Goal: Task Accomplishment & Management: Manage account settings

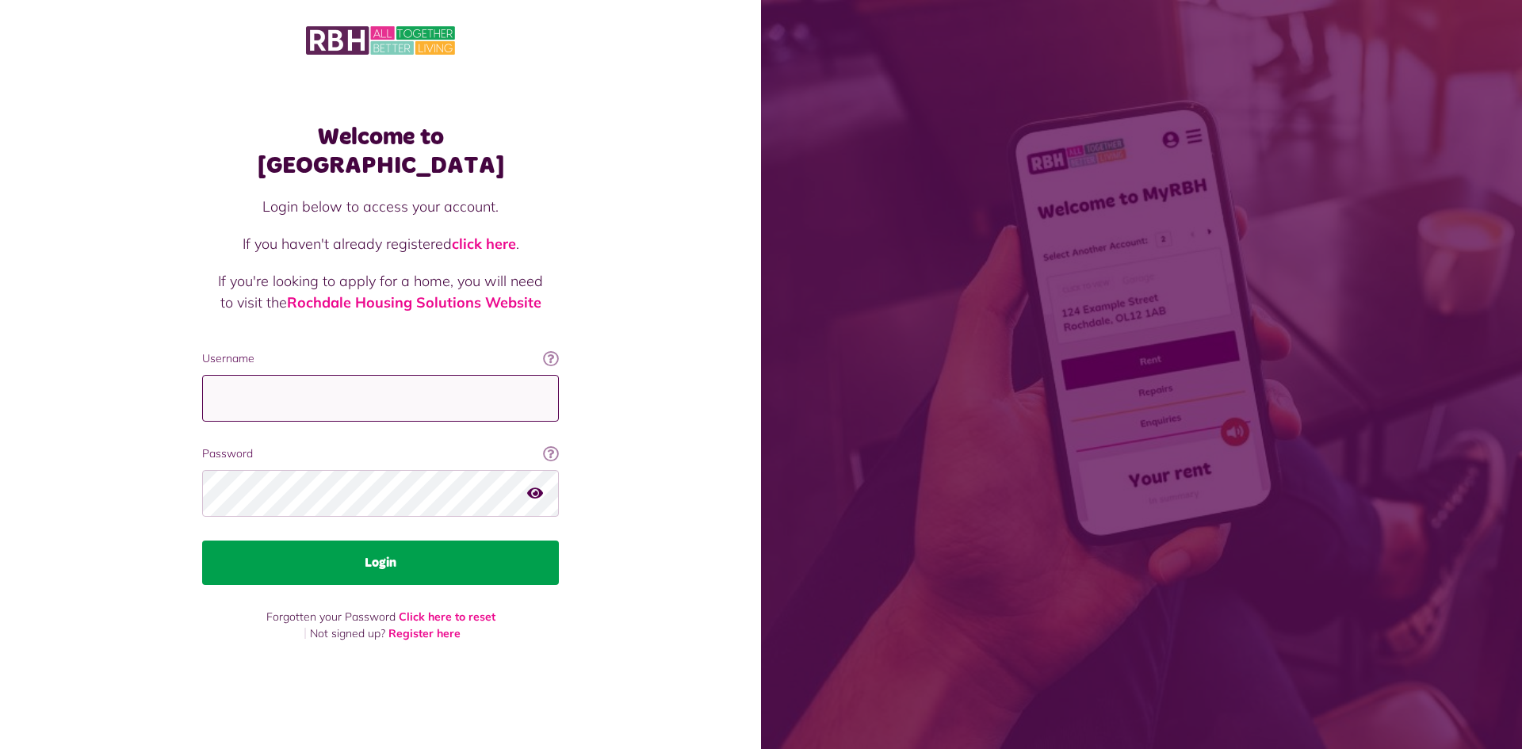
type input "**********"
click at [423, 554] on button "Login" at bounding box center [380, 562] width 357 height 44
